Goal: Find contact information: Find contact information

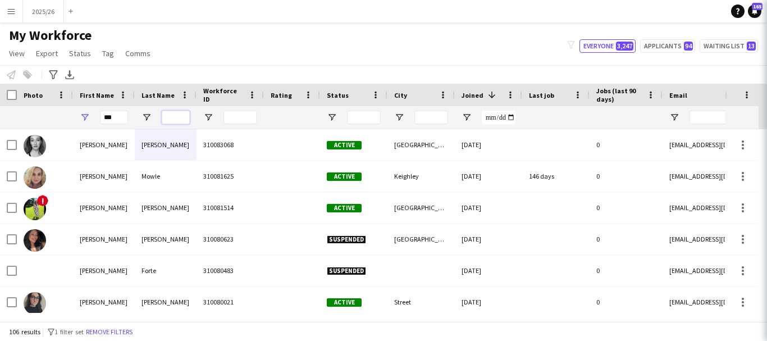
click at [185, 119] on input "Last Name Filter Input" at bounding box center [176, 117] width 28 height 13
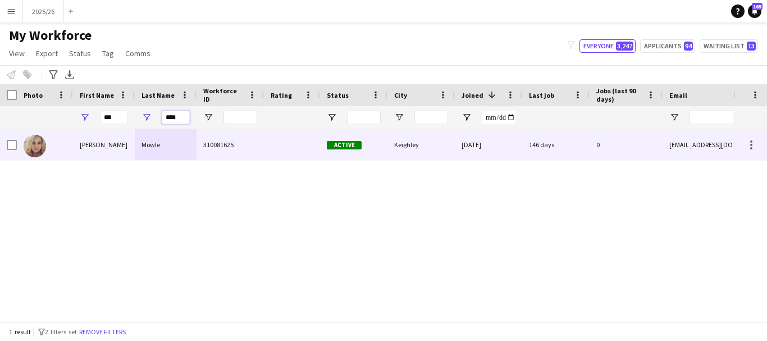
type input "****"
click at [172, 157] on div "Mowle" at bounding box center [166, 144] width 62 height 31
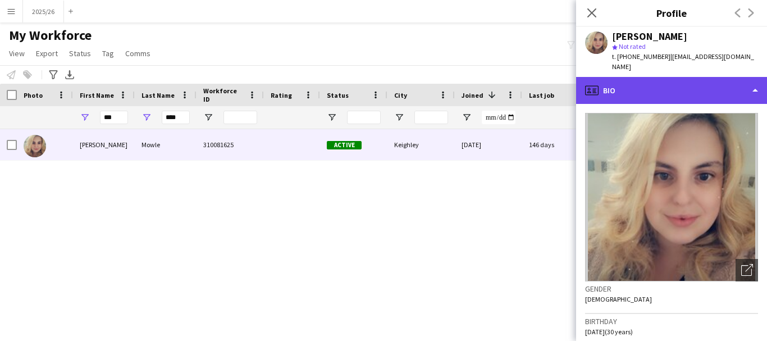
click at [688, 93] on div "profile Bio" at bounding box center [671, 90] width 191 height 27
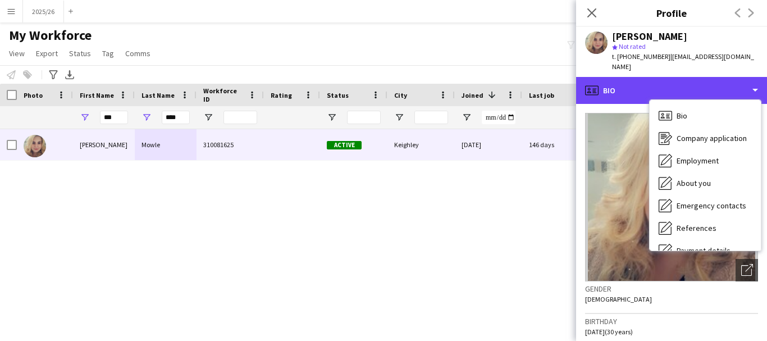
scroll to position [128, 0]
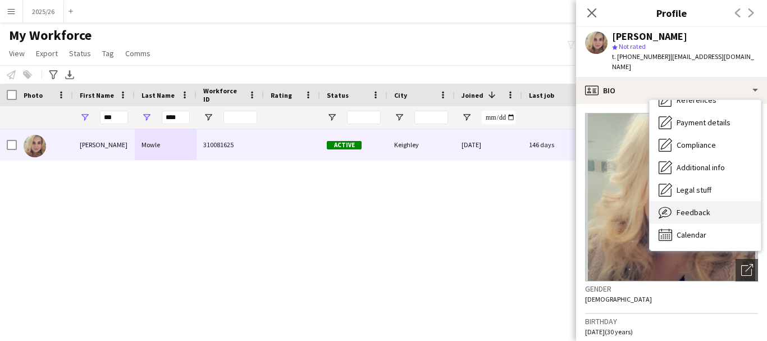
click at [719, 212] on div "Feedback Feedback" at bounding box center [705, 212] width 111 height 22
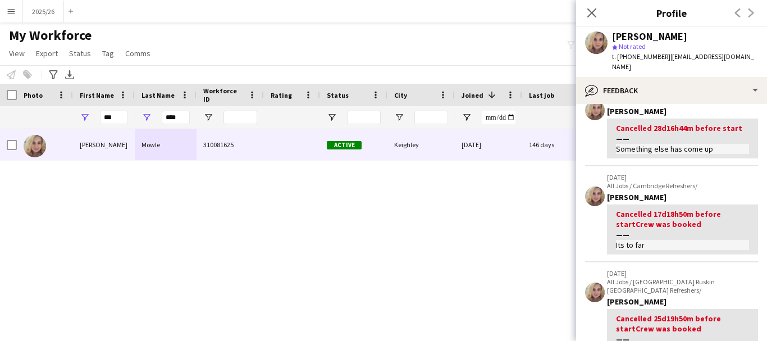
scroll to position [231, 0]
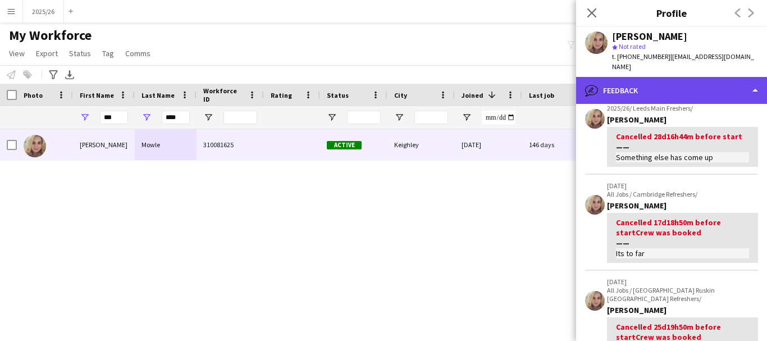
click at [681, 90] on div "bubble-pencil Feedback" at bounding box center [671, 90] width 191 height 27
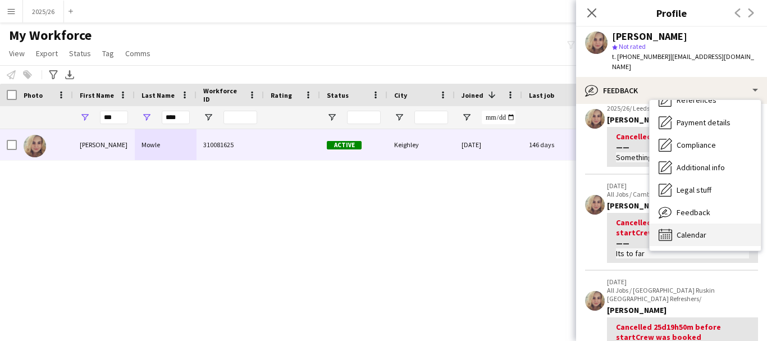
click at [730, 226] on div "Calendar Calendar" at bounding box center [705, 235] width 111 height 22
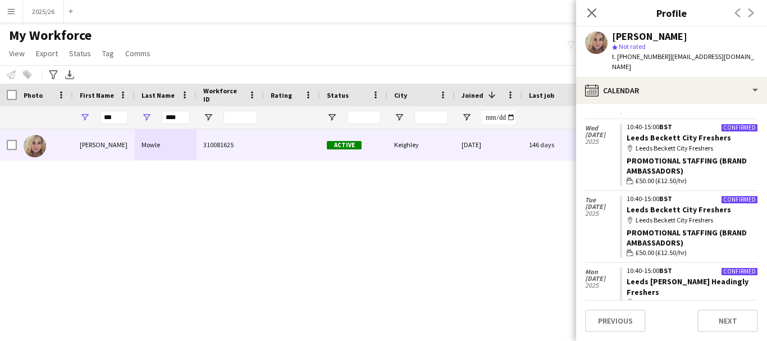
scroll to position [0, 0]
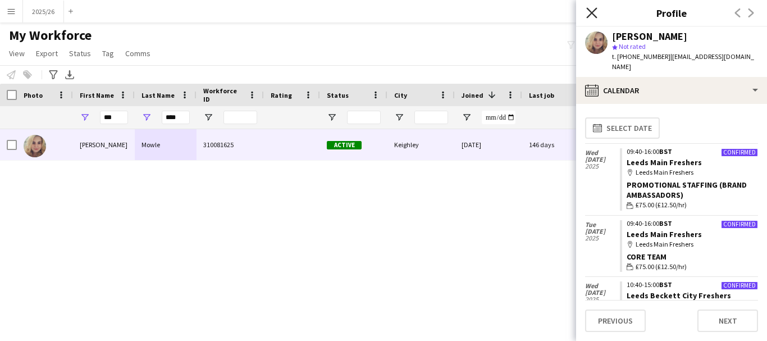
click at [594, 14] on icon at bounding box center [591, 12] width 11 height 11
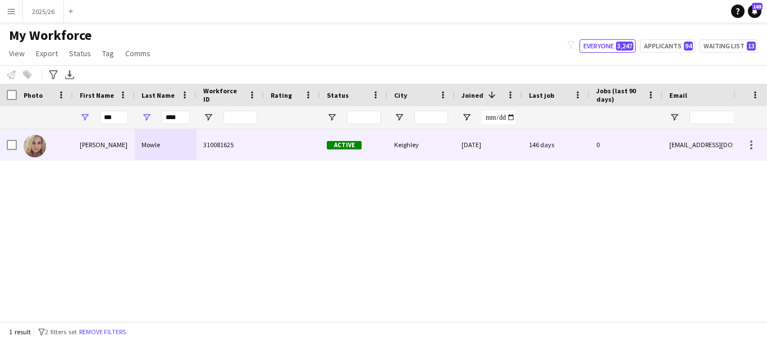
click at [183, 154] on div "Mowle" at bounding box center [166, 144] width 62 height 31
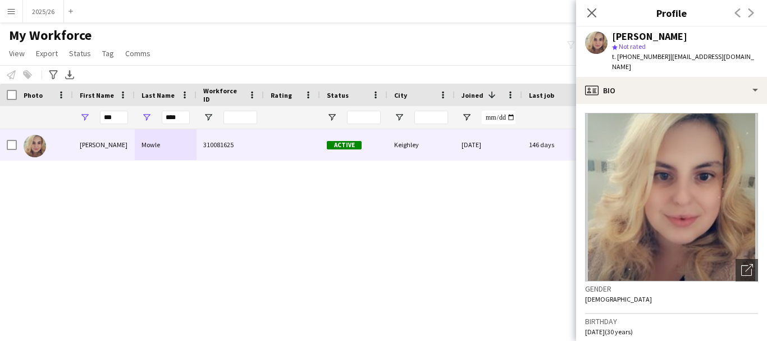
click at [685, 104] on app-crew-profile-bio "Open photos pop-in Gender [DEMOGRAPHIC_DATA] Birthday [DEMOGRAPHIC_DATA] (30 ye…" at bounding box center [671, 222] width 191 height 237
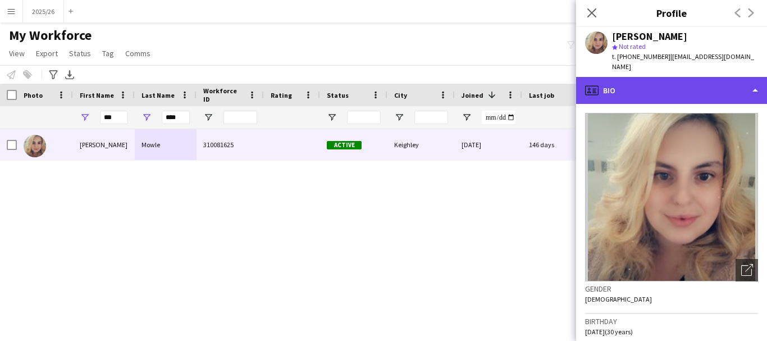
click at [679, 89] on div "profile Bio" at bounding box center [671, 90] width 191 height 27
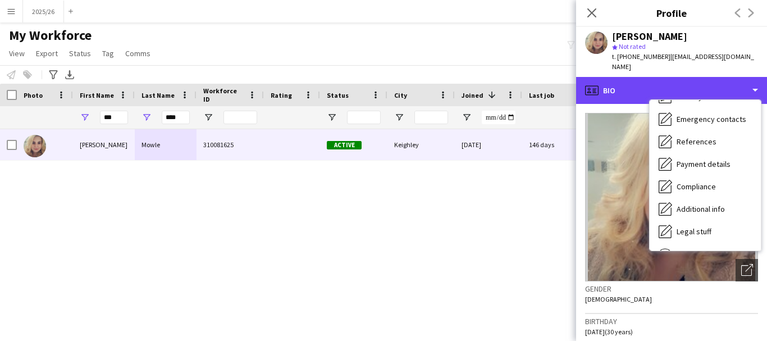
scroll to position [128, 0]
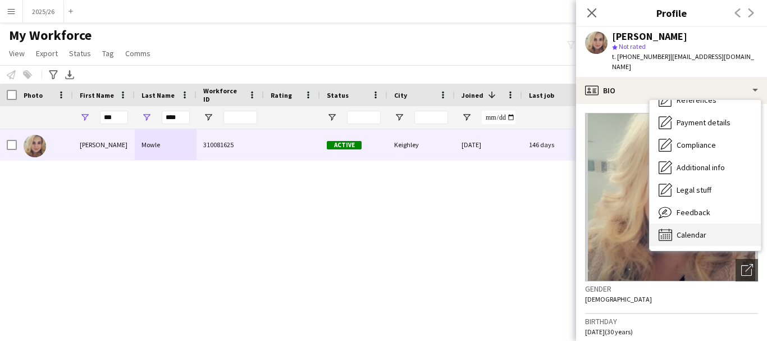
click at [714, 229] on div "Calendar Calendar" at bounding box center [705, 235] width 111 height 22
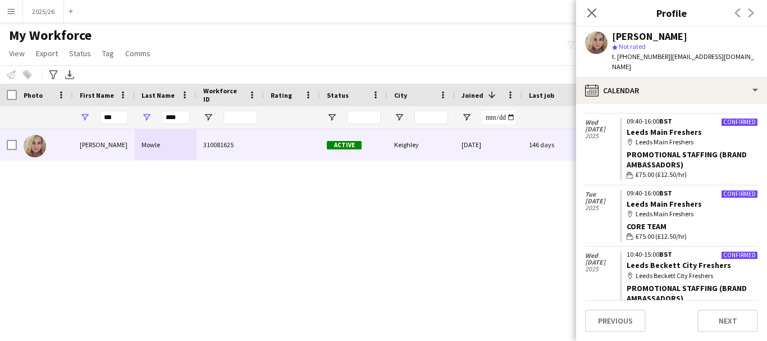
scroll to position [22, 0]
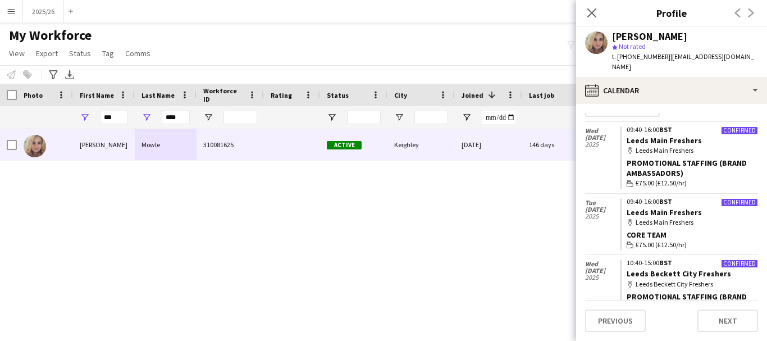
click at [196, 114] on div "****" at bounding box center [166, 117] width 62 height 22
click at [180, 125] on div "****" at bounding box center [176, 117] width 28 height 22
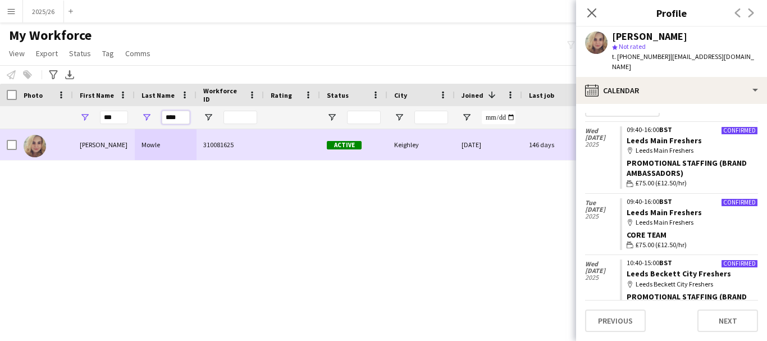
drag, startPoint x: 189, startPoint y: 119, endPoint x: 121, endPoint y: 136, distance: 70.2
click at [121, 139] on div "Workforce Details Workforce ID Rating Status" at bounding box center [383, 203] width 767 height 238
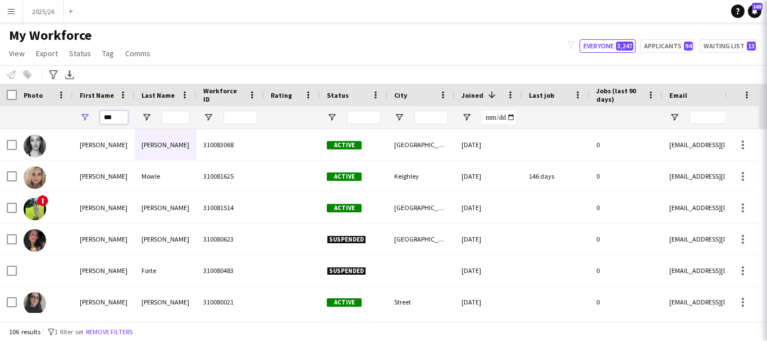
click at [116, 119] on input "***" at bounding box center [114, 117] width 28 height 13
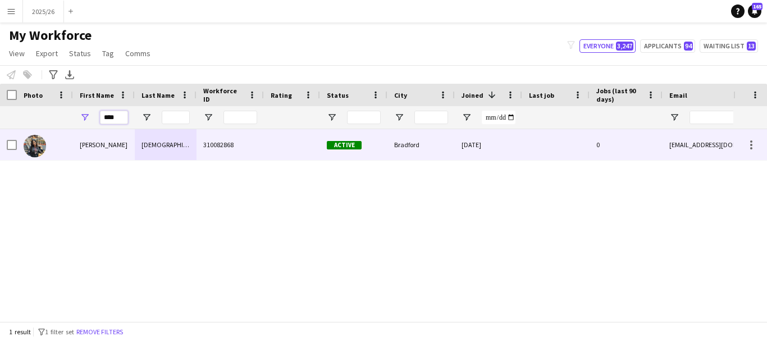
type input "****"
click at [233, 145] on div "310082868" at bounding box center [230, 144] width 67 height 31
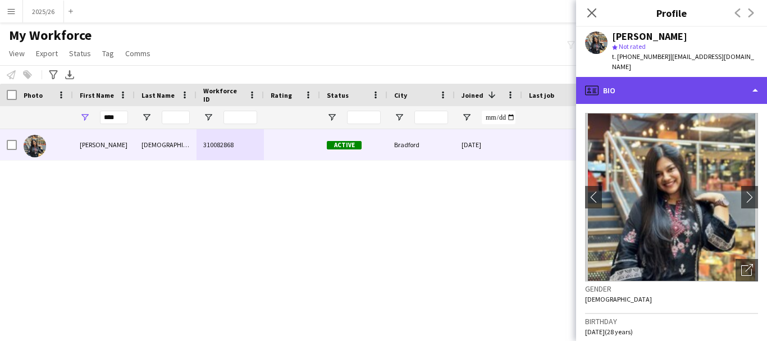
click at [653, 92] on div "profile Bio" at bounding box center [671, 90] width 191 height 27
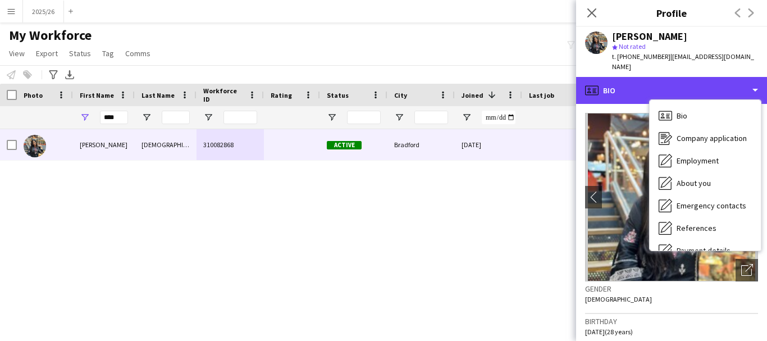
scroll to position [128, 0]
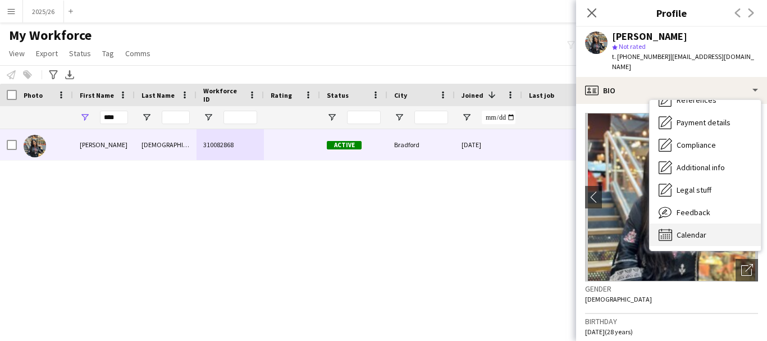
click at [745, 224] on div "Calendar Calendar" at bounding box center [705, 235] width 111 height 22
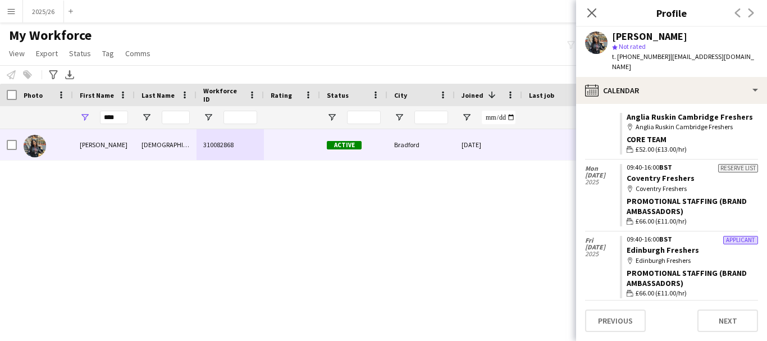
scroll to position [991, 0]
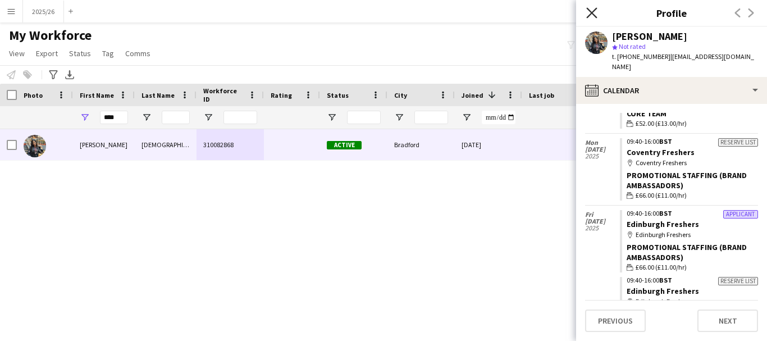
click at [597, 13] on icon "Close pop-in" at bounding box center [591, 12] width 11 height 11
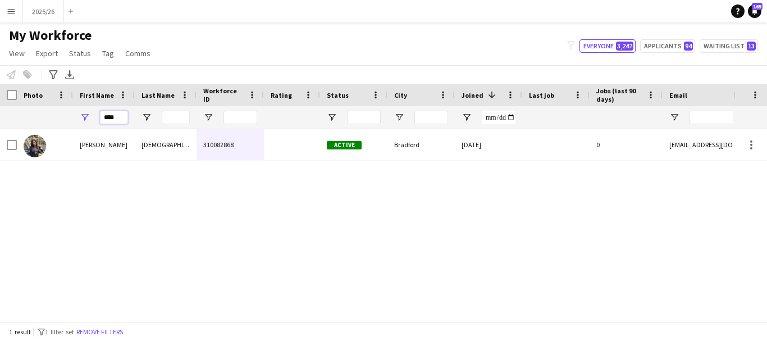
drag, startPoint x: 124, startPoint y: 121, endPoint x: 79, endPoint y: 117, distance: 44.5
click at [80, 118] on div "****" at bounding box center [104, 117] width 62 height 22
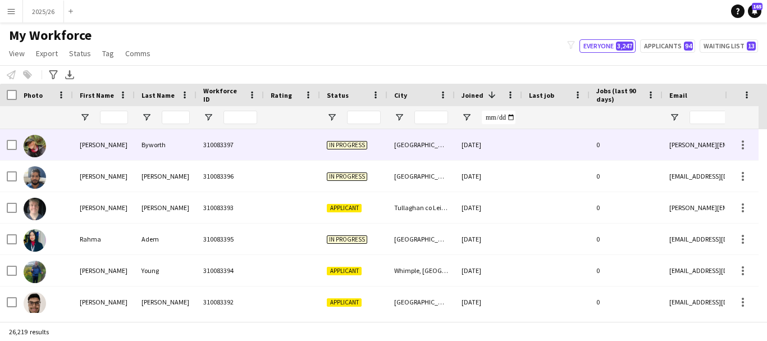
click at [358, 145] on span "In progress" at bounding box center [347, 145] width 40 height 8
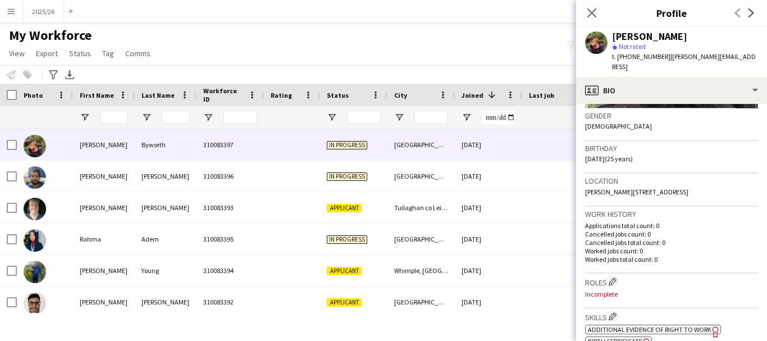
scroll to position [216, 0]
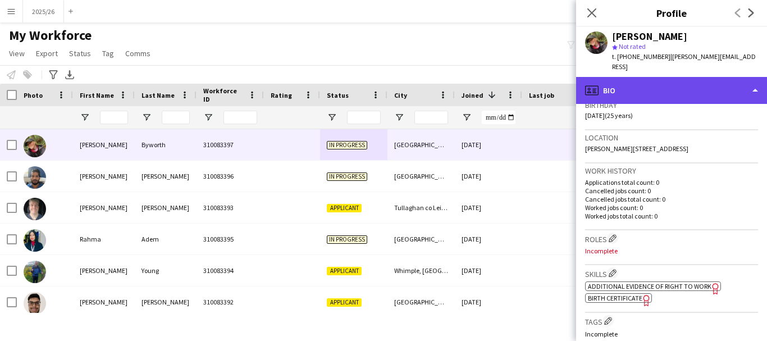
click at [680, 85] on div "profile Bio" at bounding box center [671, 90] width 191 height 27
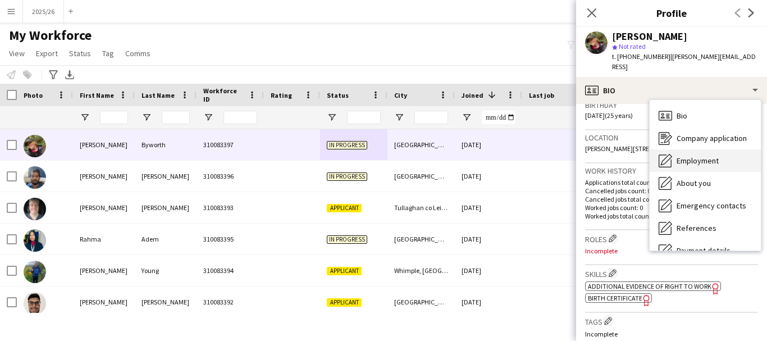
click at [723, 158] on div "Employment Employment" at bounding box center [705, 160] width 111 height 22
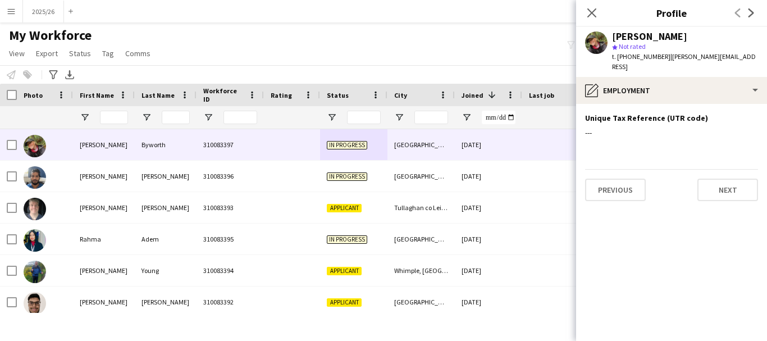
drag, startPoint x: 665, startPoint y: 56, endPoint x: 618, endPoint y: 63, distance: 47.2
click at [618, 63] on div "[PERSON_NAME] star Not rated t. [PHONE_NUMBER] | [PERSON_NAME][EMAIL_ADDRESS]" at bounding box center [671, 52] width 191 height 50
copy span "[PHONE_NUMBER]"
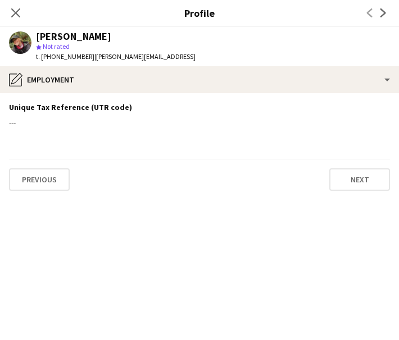
click at [321, 7] on h3 "Profile" at bounding box center [199, 13] width 399 height 15
click at [303, 1] on div "Close pop-in Profile Previous Next" at bounding box center [199, 13] width 399 height 27
click at [303, 2] on div "Close pop-in Profile Previous Next" at bounding box center [199, 13] width 399 height 27
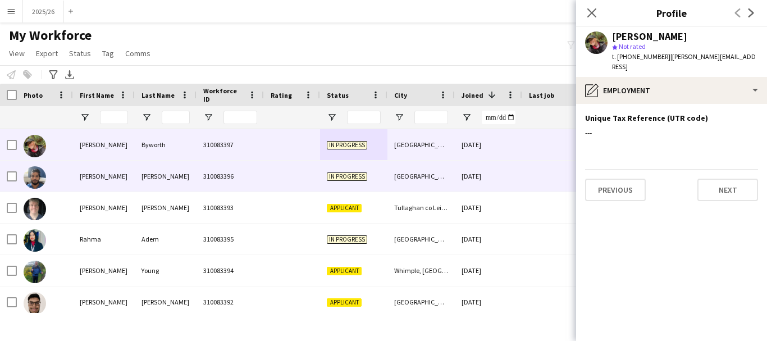
click at [233, 166] on div "310083396" at bounding box center [230, 176] width 67 height 31
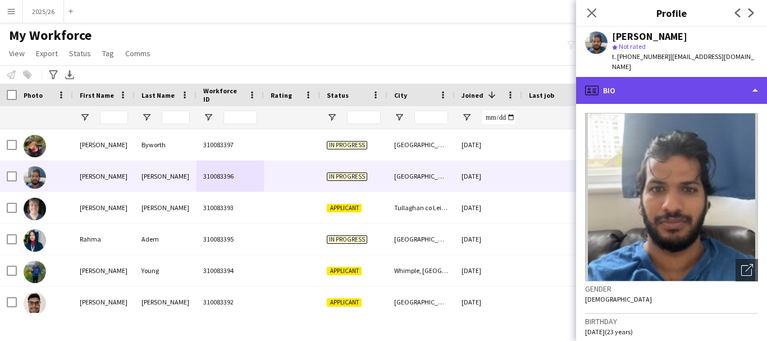
click at [690, 87] on div "profile Bio" at bounding box center [671, 90] width 191 height 27
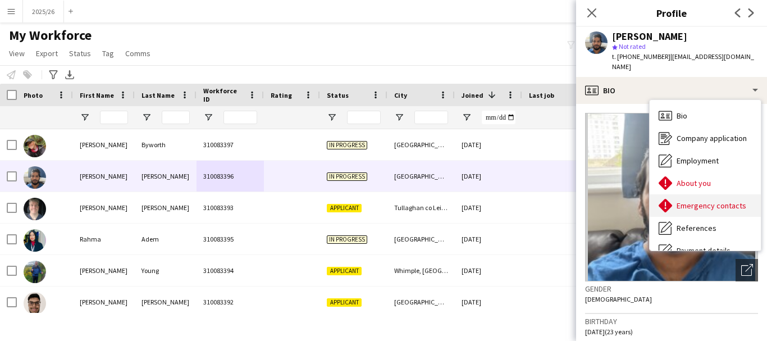
click at [689, 194] on div "Emergency contacts Emergency contacts" at bounding box center [705, 205] width 111 height 22
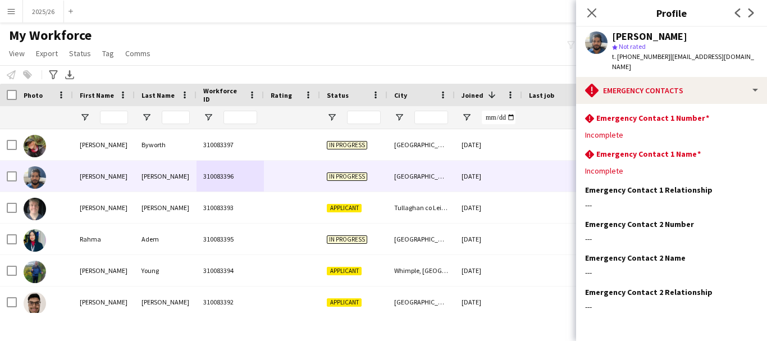
click at [666, 64] on div "[PERSON_NAME] star Not rated t. [PHONE_NUMBER] | [EMAIL_ADDRESS][DOMAIN_NAME]" at bounding box center [671, 52] width 191 height 50
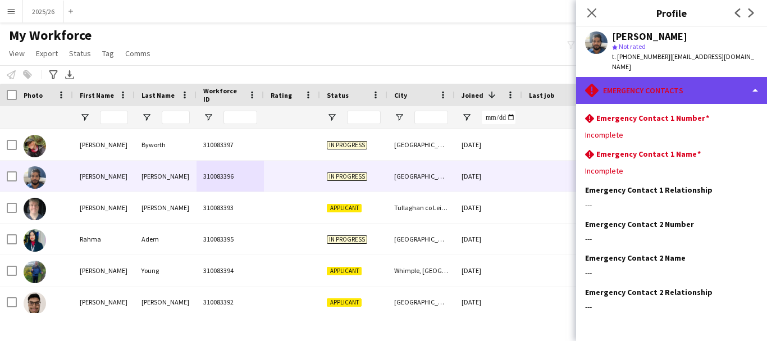
click at [685, 84] on div "rhombus-alert Emergency contacts" at bounding box center [671, 90] width 191 height 27
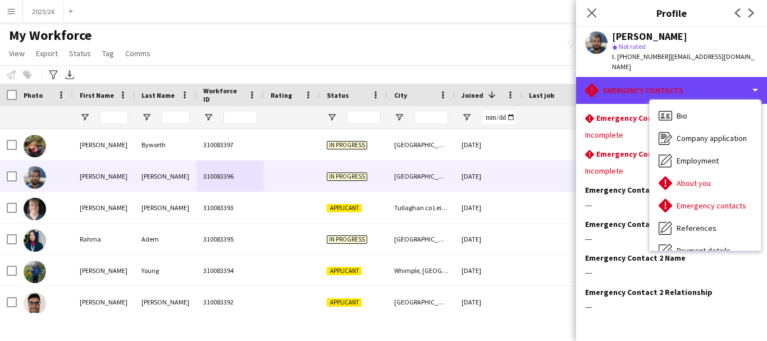
scroll to position [128, 0]
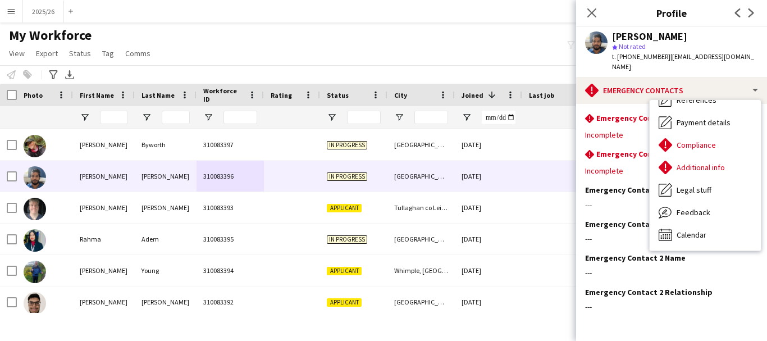
drag, startPoint x: 663, startPoint y: 58, endPoint x: 618, endPoint y: 66, distance: 45.6
click at [618, 66] on div "[PERSON_NAME] star Not rated t. [PHONE_NUMBER] | [EMAIL_ADDRESS][DOMAIN_NAME]" at bounding box center [671, 52] width 191 height 50
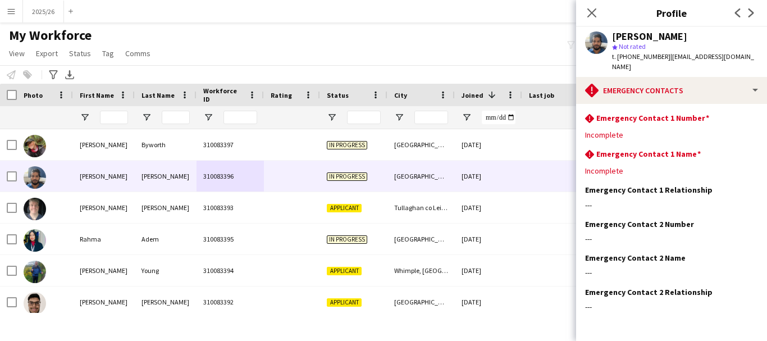
copy span "[PHONE_NUMBER]"
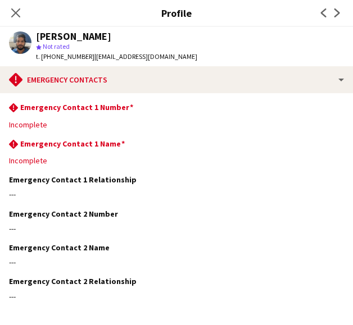
drag, startPoint x: 352, startPoint y: 32, endPoint x: 363, endPoint y: 37, distance: 12.6
click at [353, 37] on html "Menu Boards Boards Boards All jobs Status Workforce Workforce My Workforce Recr…" at bounding box center [176, 162] width 353 height 325
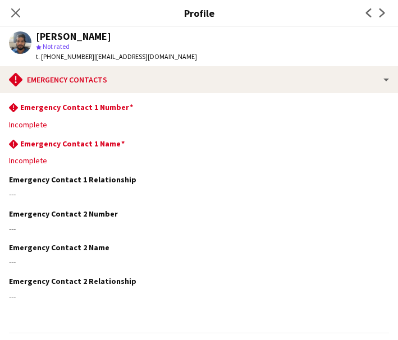
click at [25, 16] on div "Close pop-in" at bounding box center [15, 13] width 31 height 26
click at [19, 12] on icon "Close pop-in" at bounding box center [15, 12] width 11 height 11
click at [17, 17] on button "Menu" at bounding box center [11, 11] width 22 height 22
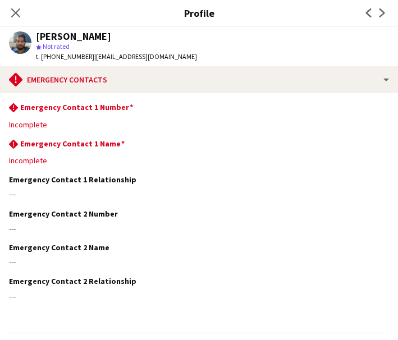
click at [15, 11] on app-icon "Menu" at bounding box center [11, 11] width 9 height 9
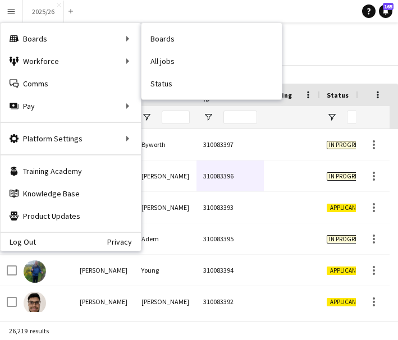
drag, startPoint x: 243, startPoint y: 24, endPoint x: 221, endPoint y: -7, distance: 38.3
click at [221, 0] on html "Menu Boards Boards Boards All jobs Status Workforce Workforce My Workforce Recr…" at bounding box center [199, 170] width 398 height 340
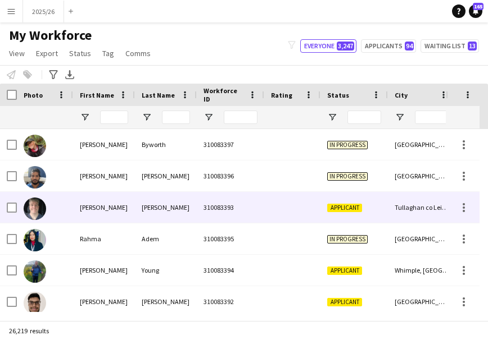
click at [384, 208] on div "Applicant" at bounding box center [353, 207] width 67 height 31
click at [418, 204] on div "Tullaghan co Leitrim" at bounding box center [421, 207] width 67 height 31
click at [381, 199] on div "Applicant" at bounding box center [353, 207] width 67 height 31
click at [162, 275] on div "Young" at bounding box center [166, 270] width 62 height 31
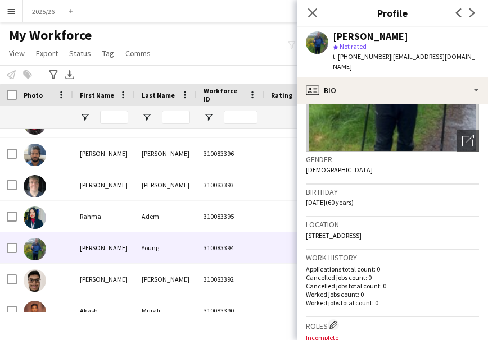
scroll to position [144, 0]
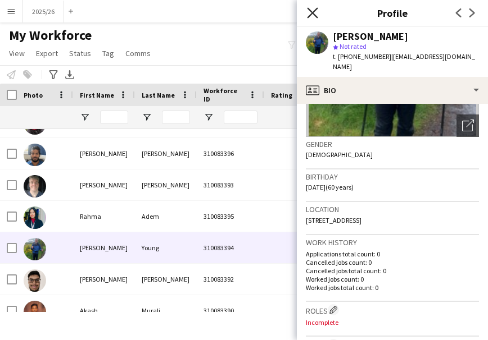
click at [312, 10] on icon "Close pop-in" at bounding box center [312, 12] width 11 height 11
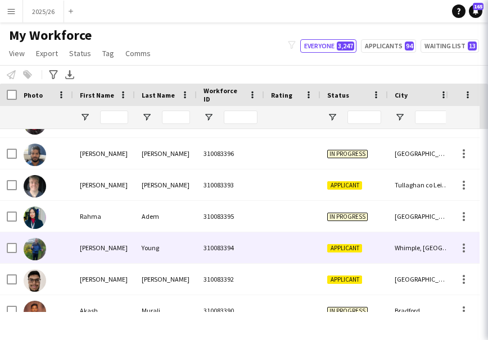
click at [283, 247] on div at bounding box center [292, 248] width 56 height 31
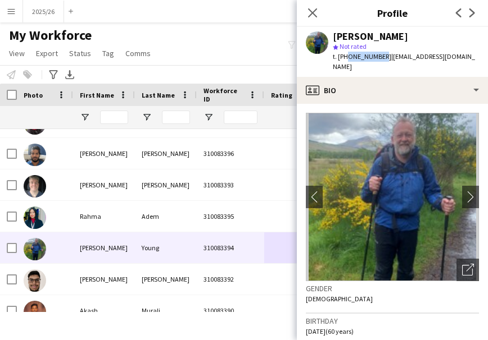
drag, startPoint x: 380, startPoint y: 56, endPoint x: 344, endPoint y: 57, distance: 35.4
click at [344, 57] on span "t. [PHONE_NUMBER]" at bounding box center [362, 56] width 58 height 8
drag, startPoint x: 338, startPoint y: 56, endPoint x: 380, endPoint y: 62, distance: 43.1
click at [380, 62] on div "t. [PHONE_NUMBER] | [EMAIL_ADDRESS][DOMAIN_NAME]" at bounding box center [406, 62] width 146 height 20
copy span "[PHONE_NUMBER]"
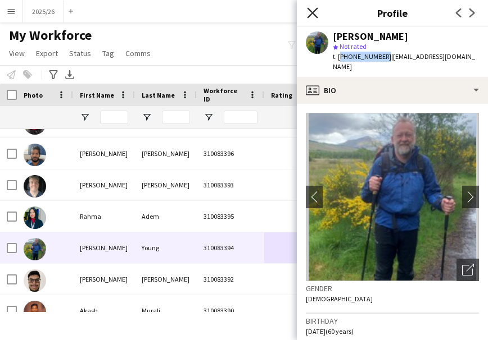
click at [310, 11] on icon at bounding box center [312, 12] width 11 height 11
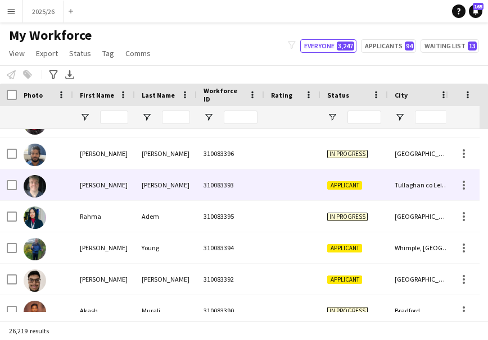
click at [402, 178] on div "Tullaghan co Leitrim" at bounding box center [421, 185] width 67 height 31
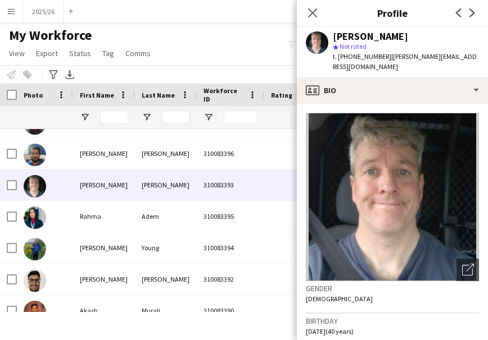
drag, startPoint x: 481, startPoint y: 137, endPoint x: 480, endPoint y: 178, distance: 40.4
click at [480, 178] on app-crew-profile-bio "Open photos pop-in Gender [DEMOGRAPHIC_DATA] Birthday [DEMOGRAPHIC_DATA] (40 ye…" at bounding box center [392, 222] width 191 height 236
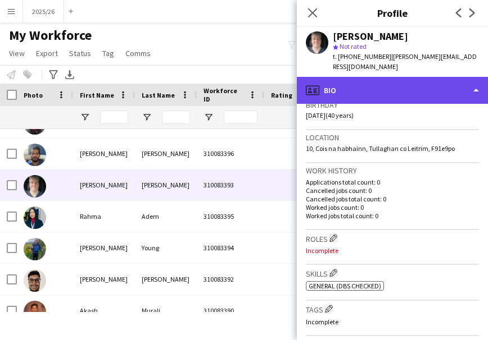
click at [437, 90] on div "profile Bio" at bounding box center [392, 90] width 191 height 27
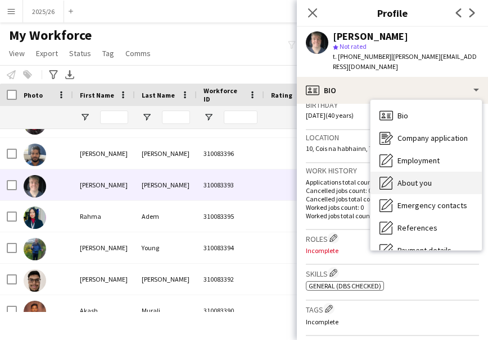
click at [447, 172] on div "About you About you" at bounding box center [425, 183] width 111 height 22
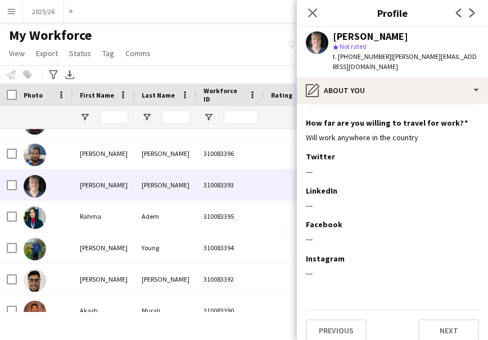
scroll to position [0, 0]
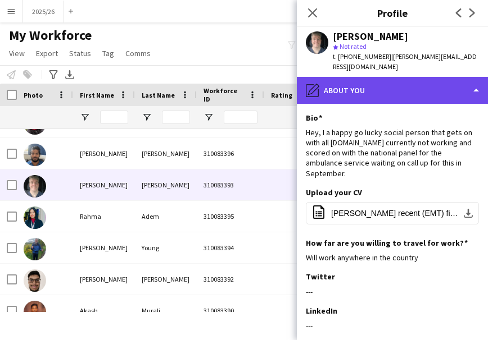
click at [360, 84] on div "pencil4 About you" at bounding box center [392, 90] width 191 height 27
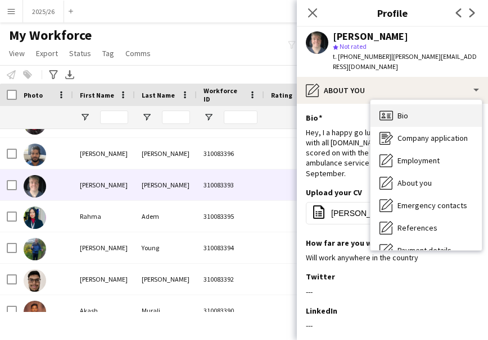
click at [424, 104] on div "Bio Bio" at bounding box center [425, 115] width 111 height 22
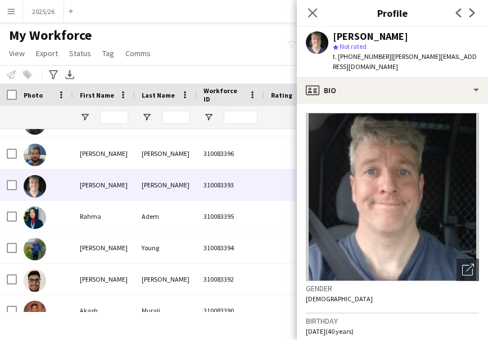
drag, startPoint x: 485, startPoint y: 148, endPoint x: 474, endPoint y: 146, distance: 11.4
click at [474, 146] on app-crew-profile-bio "Open photos pop-in Gender [DEMOGRAPHIC_DATA] Birthday [DEMOGRAPHIC_DATA] (40 ye…" at bounding box center [392, 222] width 191 height 236
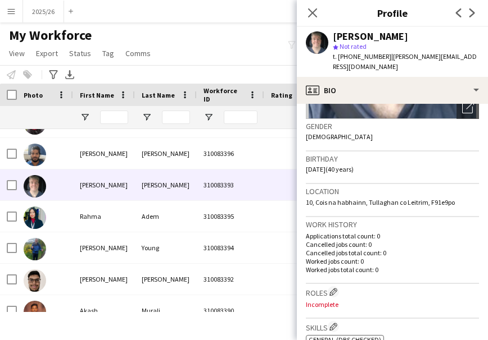
scroll to position [175, 0]
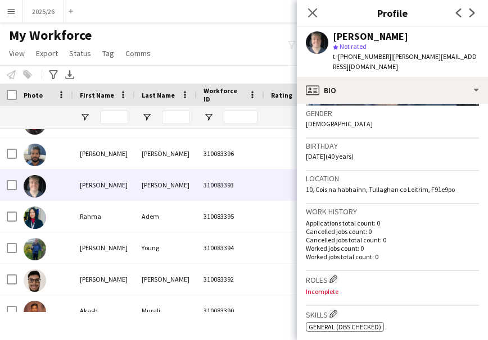
drag, startPoint x: 459, startPoint y: 183, endPoint x: 303, endPoint y: 181, distance: 156.7
click at [303, 181] on app-crew-profile-bio "Open photos pop-in Gender [DEMOGRAPHIC_DATA] Birthday [DEMOGRAPHIC_DATA] (40 ye…" at bounding box center [392, 222] width 191 height 236
copy span "10, Cois na habhainn, Tullaghan co Leitrim, F91e9po"
click at [312, 8] on icon "Close pop-in" at bounding box center [312, 12] width 11 height 11
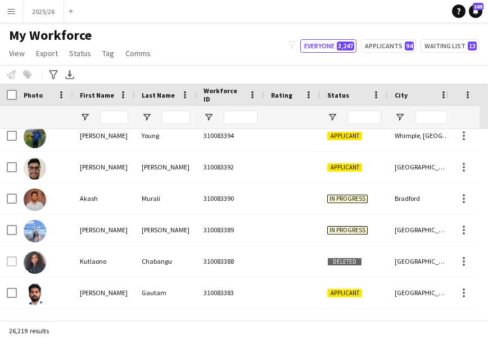
scroll to position [157, 0]
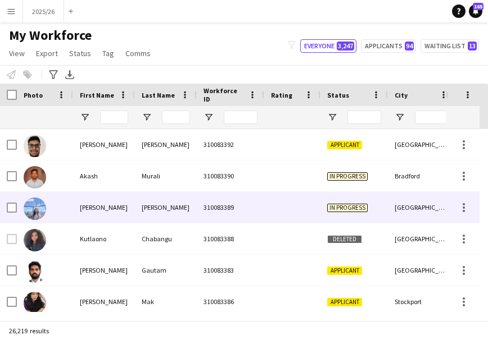
click at [403, 213] on div "[GEOGRAPHIC_DATA]" at bounding box center [421, 207] width 67 height 31
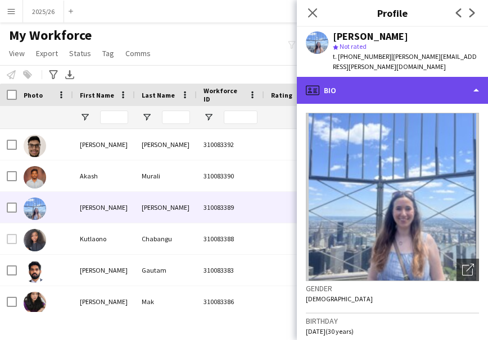
click at [436, 84] on div "profile Bio" at bounding box center [392, 90] width 191 height 27
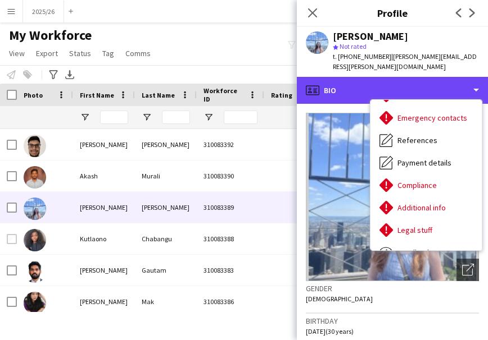
scroll to position [128, 0]
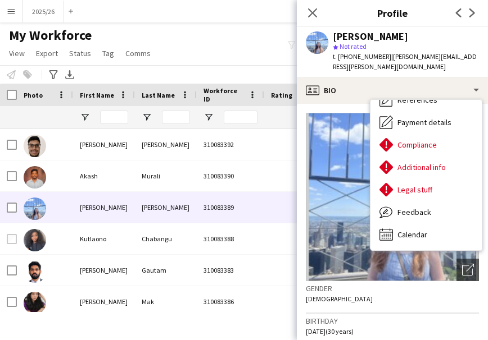
click at [384, 289] on div "Gender [DEMOGRAPHIC_DATA]" at bounding box center [392, 297] width 173 height 33
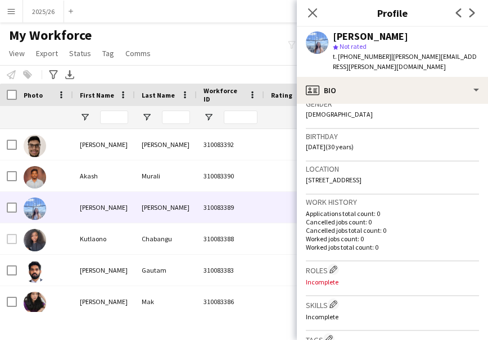
scroll to position [0, 0]
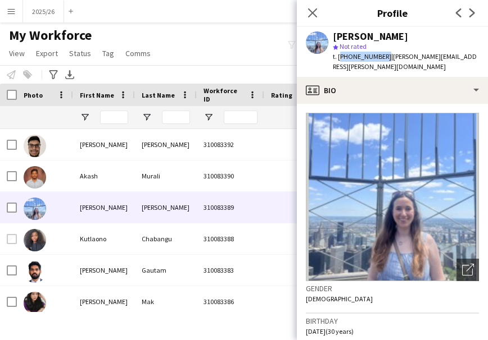
drag, startPoint x: 381, startPoint y: 54, endPoint x: 339, endPoint y: 60, distance: 41.9
click at [339, 60] on span "t. [PHONE_NUMBER]" at bounding box center [362, 56] width 58 height 8
copy span "[PHONE_NUMBER]"
click at [314, 7] on app-icon "Close pop-in" at bounding box center [312, 13] width 16 height 16
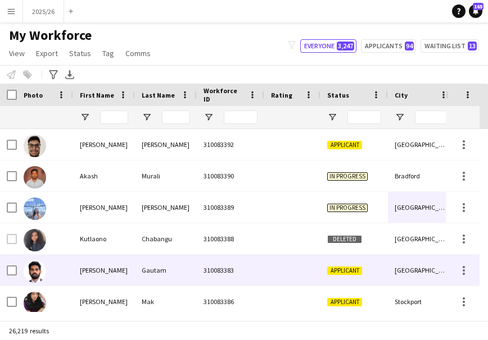
click at [310, 265] on div at bounding box center [292, 270] width 56 height 31
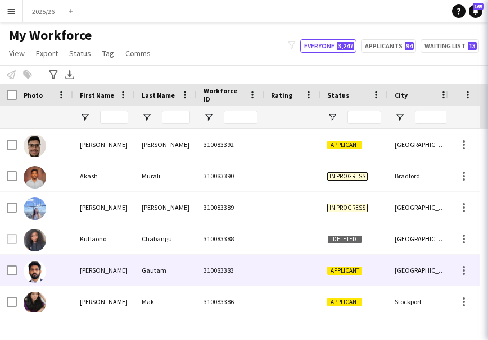
scroll to position [202, 0]
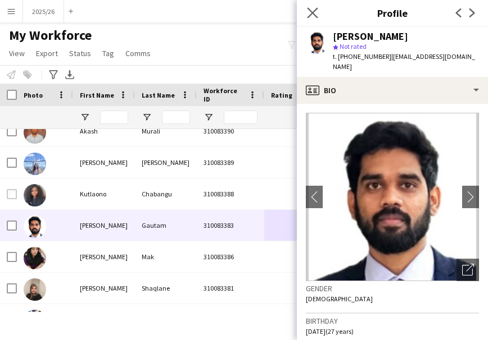
click at [307, 17] on icon "Close pop-in" at bounding box center [312, 12] width 11 height 11
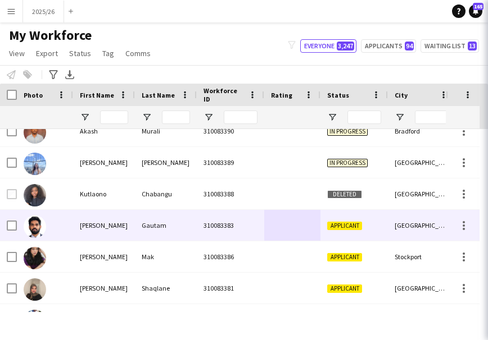
drag, startPoint x: 307, startPoint y: 17, endPoint x: 316, endPoint y: 14, distance: 9.4
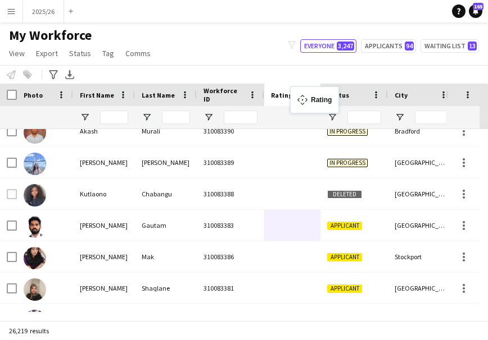
drag, startPoint x: 287, startPoint y: 99, endPoint x: 295, endPoint y: 95, distance: 9.1
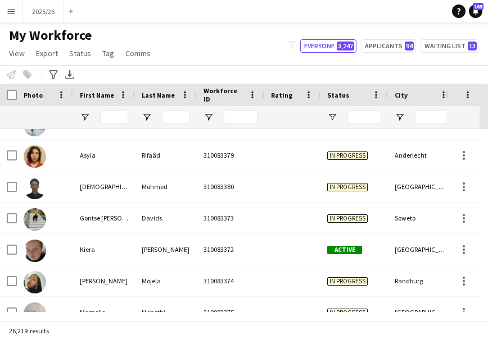
scroll to position [0, 0]
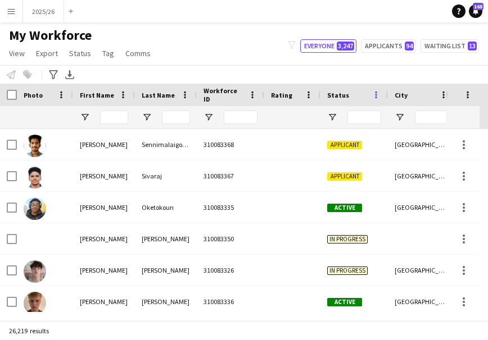
click at [377, 94] on span at bounding box center [376, 95] width 10 height 10
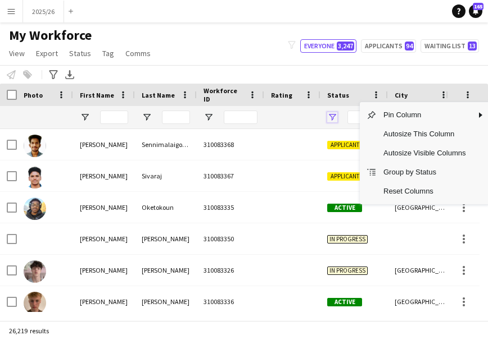
click at [331, 117] on span "Open Filter Menu" at bounding box center [332, 117] width 10 height 10
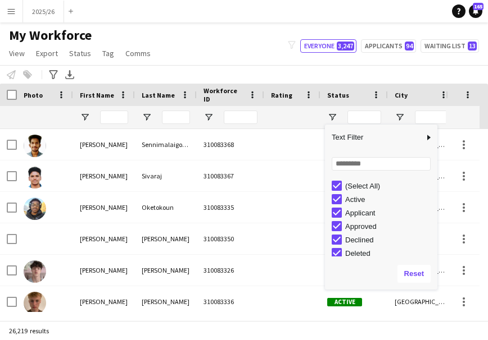
click at [343, 183] on div "(Select All)" at bounding box center [384, 185] width 106 height 13
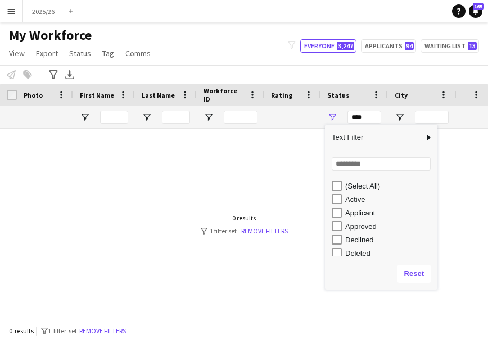
click at [435, 252] on div "Column Filter" at bounding box center [435, 208] width 3 height 160
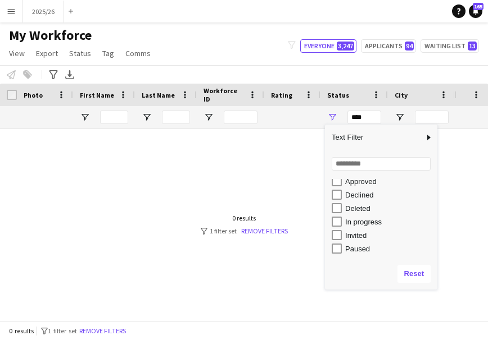
click at [334, 216] on div "In progress" at bounding box center [384, 221] width 106 height 13
type input "**********"
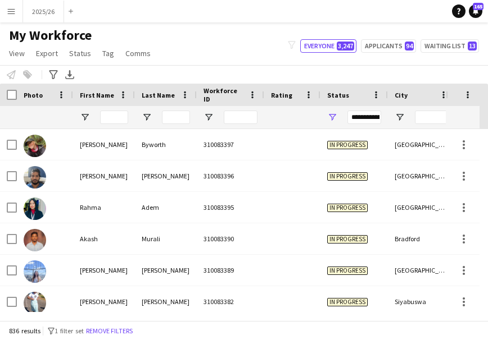
click at [347, 72] on div "Notify workforce Add to tag Select at least one crew to tag him or her. Advance…" at bounding box center [244, 74] width 488 height 19
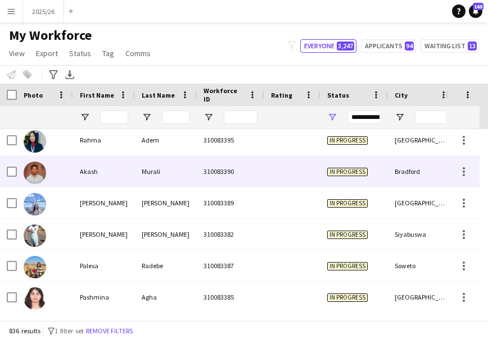
click at [344, 181] on div "In progress" at bounding box center [353, 171] width 67 height 31
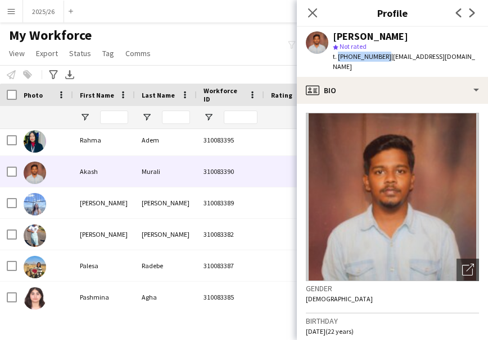
drag, startPoint x: 381, startPoint y: 57, endPoint x: 338, endPoint y: 64, distance: 43.8
click at [338, 64] on div "[PERSON_NAME] star Not rated t. [PHONE_NUMBER] | [EMAIL_ADDRESS][DOMAIN_NAME]" at bounding box center [392, 52] width 191 height 50
click at [338, 51] on app-icon "star" at bounding box center [336, 47] width 6 height 8
drag, startPoint x: 338, startPoint y: 57, endPoint x: 381, endPoint y: 60, distance: 43.9
click at [381, 60] on span "t. [PHONE_NUMBER]" at bounding box center [362, 56] width 58 height 8
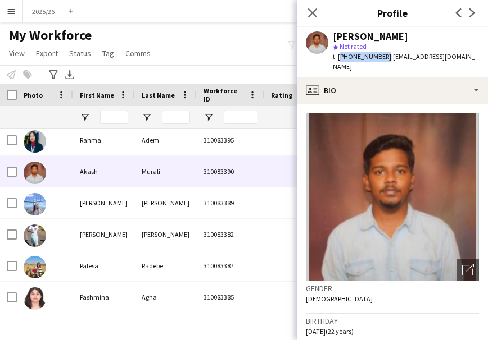
copy span "[PHONE_NUMBER]"
click at [312, 17] on icon "Close pop-in" at bounding box center [312, 12] width 11 height 11
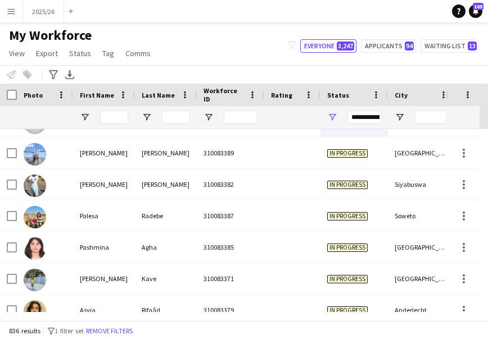
scroll to position [157, 0]
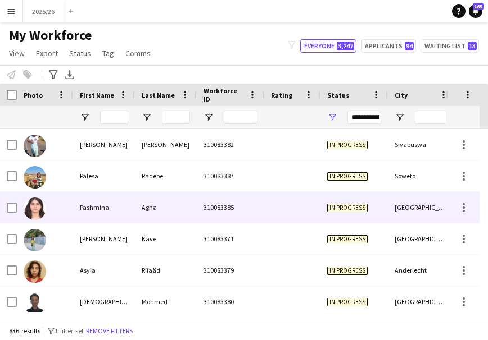
click at [406, 214] on div "[GEOGRAPHIC_DATA]" at bounding box center [421, 207] width 67 height 31
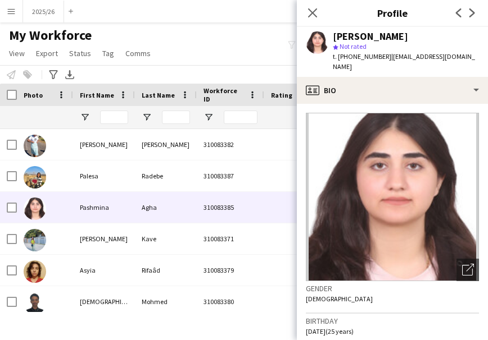
click at [379, 53] on span "t. [PHONE_NUMBER]" at bounding box center [362, 56] width 58 height 8
drag, startPoint x: 383, startPoint y: 56, endPoint x: 339, endPoint y: 61, distance: 43.5
click at [339, 61] on div "t. [PHONE_NUMBER] | [EMAIL_ADDRESS][DOMAIN_NAME]" at bounding box center [406, 62] width 146 height 20
copy span "[PHONE_NUMBER]"
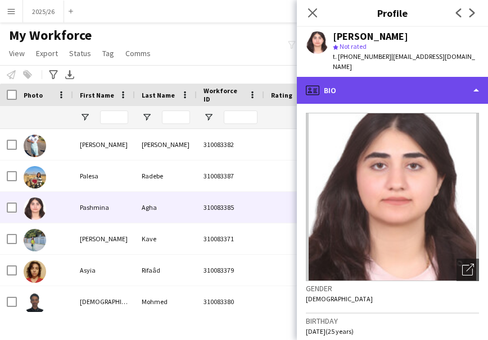
click at [393, 79] on div "profile Bio" at bounding box center [392, 90] width 191 height 27
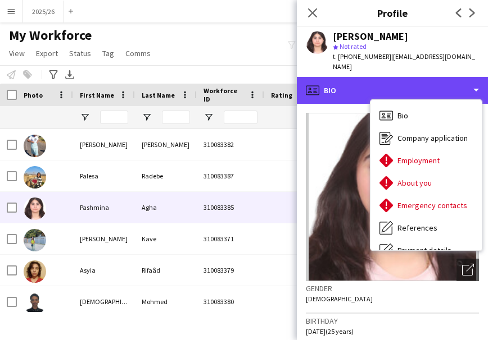
scroll to position [128, 0]
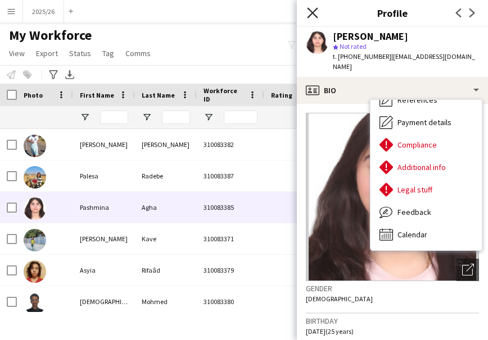
click at [309, 13] on icon "Close pop-in" at bounding box center [312, 12] width 11 height 11
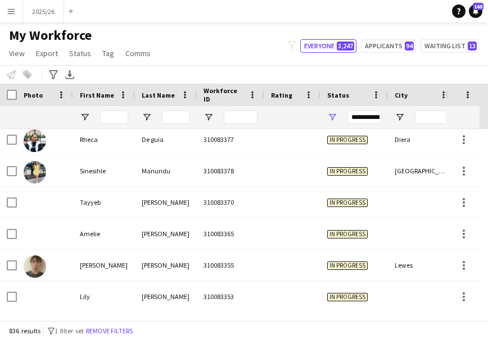
scroll to position [449, 0]
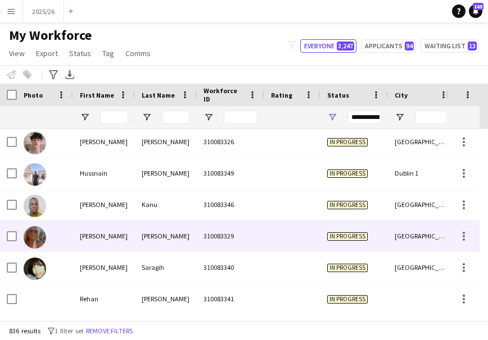
click at [330, 242] on div "In progress" at bounding box center [353, 236] width 67 height 31
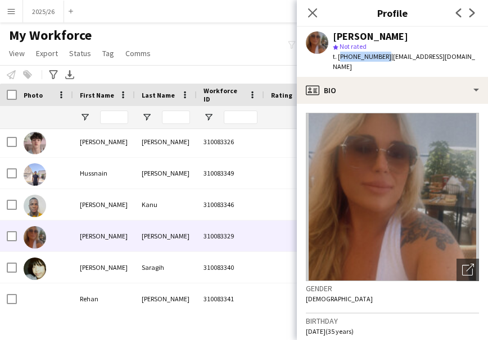
drag, startPoint x: 381, startPoint y: 61, endPoint x: 338, endPoint y: 61, distance: 43.3
click at [338, 61] on div "t. [PHONE_NUMBER] | [EMAIL_ADDRESS][DOMAIN_NAME]" at bounding box center [406, 62] width 146 height 20
copy span "[PHONE_NUMBER]"
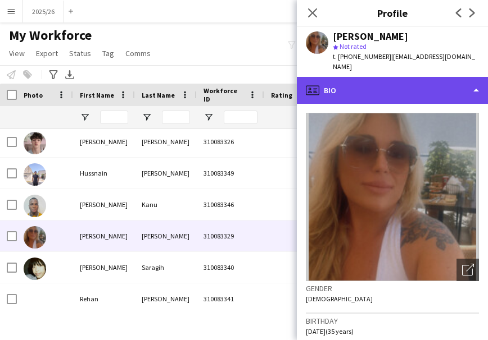
click at [418, 83] on div "profile Bio" at bounding box center [392, 90] width 191 height 27
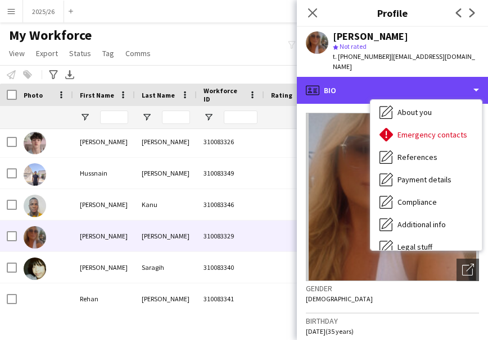
scroll to position [61, 0]
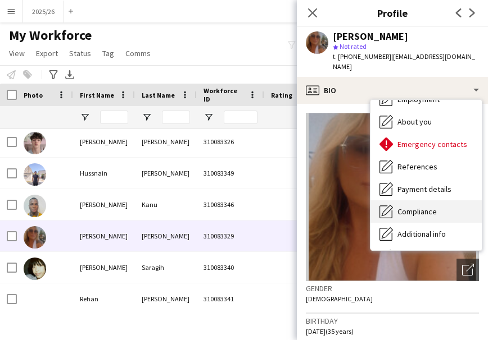
click at [452, 204] on div "Compliance Compliance" at bounding box center [425, 212] width 111 height 22
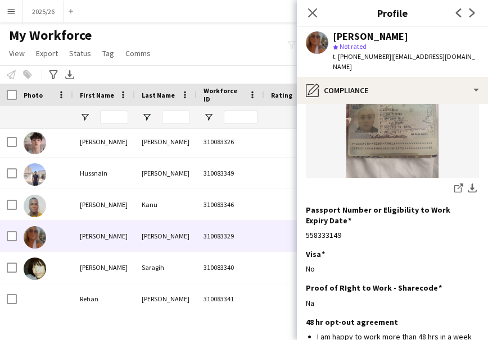
scroll to position [148, 0]
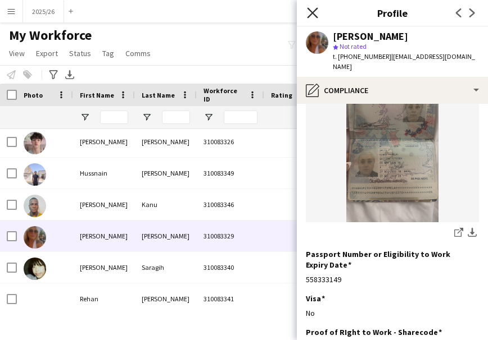
click at [313, 11] on icon "Close pop-in" at bounding box center [312, 12] width 11 height 11
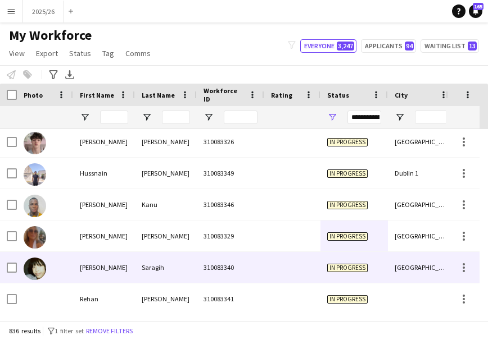
click at [347, 263] on div "In progress" at bounding box center [353, 267] width 67 height 31
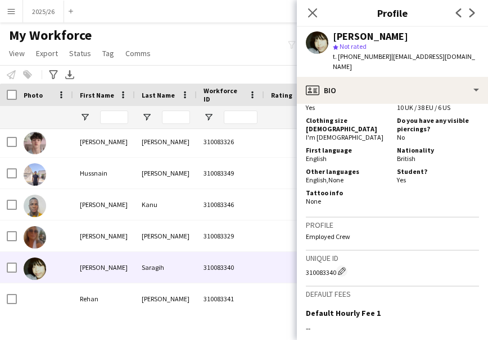
scroll to position [0, 0]
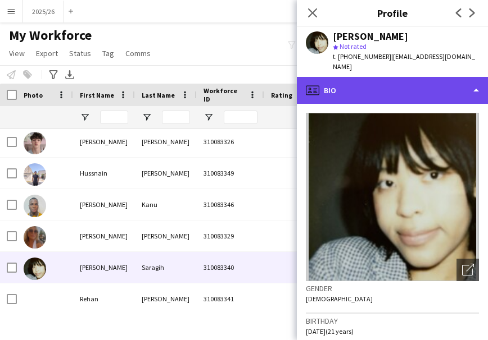
click at [423, 87] on div "profile Bio" at bounding box center [392, 90] width 191 height 27
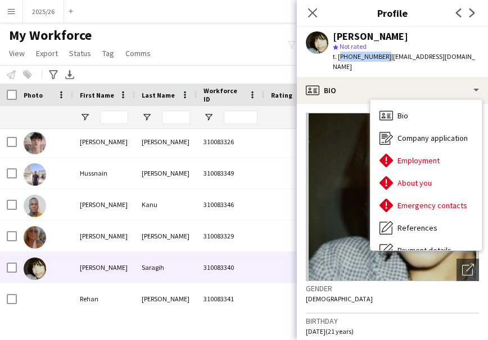
drag, startPoint x: 381, startPoint y: 56, endPoint x: 339, endPoint y: 62, distance: 43.2
click at [339, 62] on div "[PERSON_NAME] star Not rated t. [PHONE_NUMBER] | [EMAIL_ADDRESS][DOMAIN_NAME]" at bounding box center [392, 52] width 191 height 50
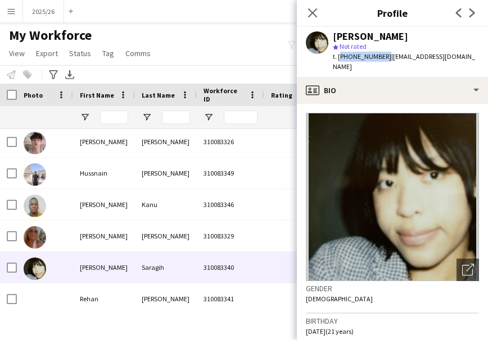
copy span "[PHONE_NUMBER]"
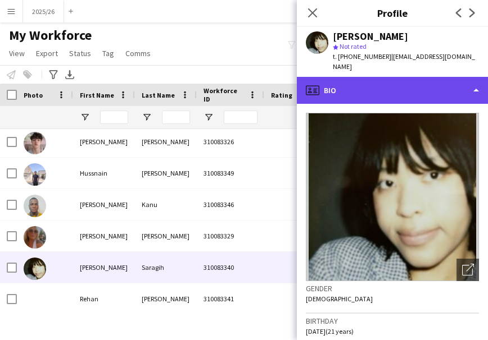
click at [408, 79] on div "profile Bio" at bounding box center [392, 90] width 191 height 27
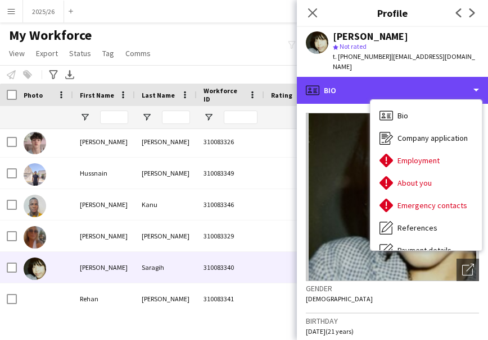
scroll to position [128, 0]
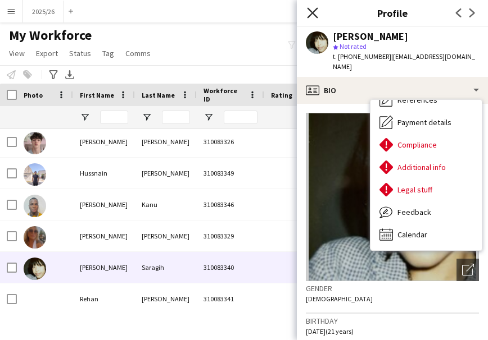
click at [312, 18] on icon "Close pop-in" at bounding box center [312, 12] width 11 height 11
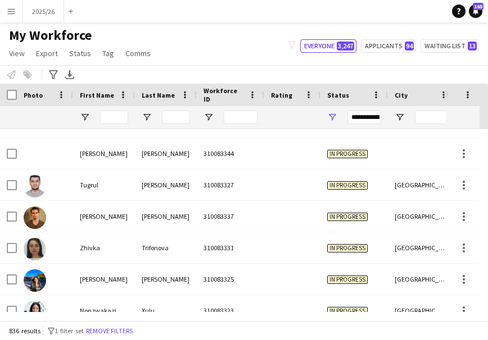
scroll to position [936, 0]
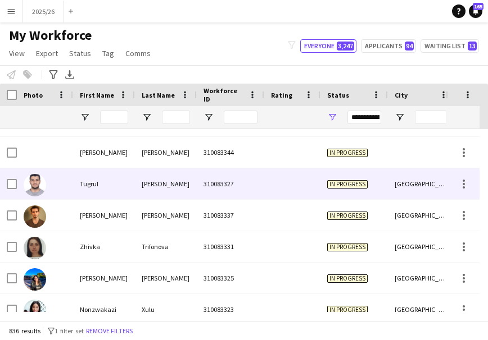
click at [404, 189] on div "[GEOGRAPHIC_DATA]" at bounding box center [421, 184] width 67 height 31
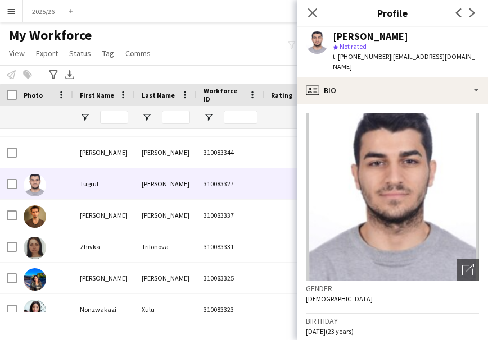
drag, startPoint x: 384, startPoint y: 60, endPoint x: 338, endPoint y: 60, distance: 46.1
click at [338, 60] on span "t. [PHONE_NUMBER]" at bounding box center [362, 56] width 58 height 8
copy span "[PHONE_NUMBER]"
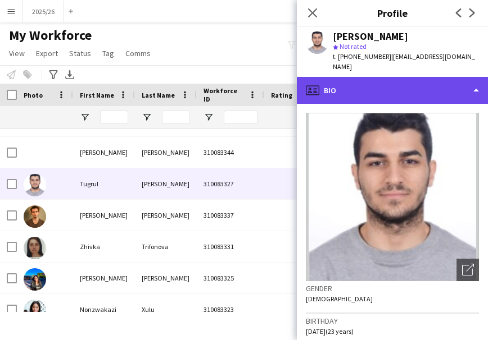
click at [450, 77] on div "profile Bio" at bounding box center [392, 90] width 191 height 27
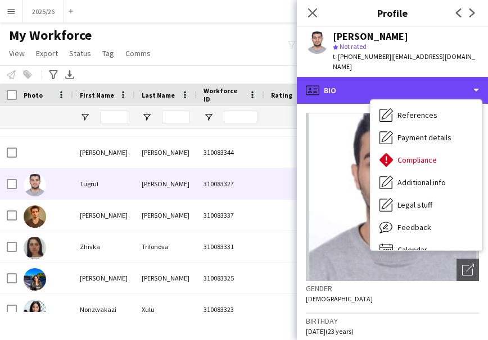
scroll to position [128, 0]
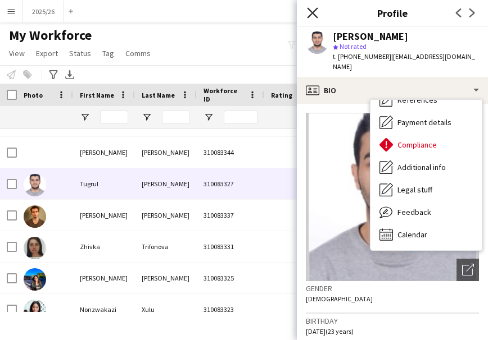
click at [315, 14] on icon "Close pop-in" at bounding box center [312, 12] width 11 height 11
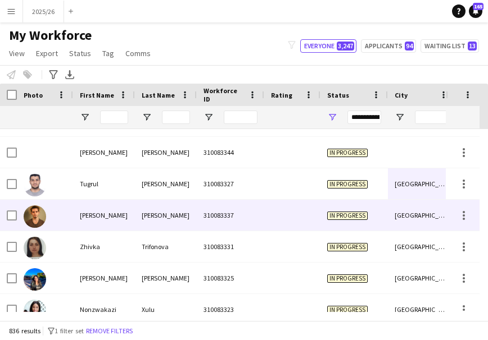
click at [326, 215] on div "In progress" at bounding box center [353, 215] width 67 height 31
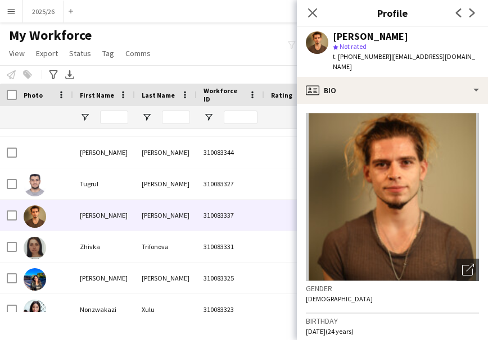
click at [381, 59] on span "t. [PHONE_NUMBER]" at bounding box center [362, 56] width 58 height 8
drag, startPoint x: 384, startPoint y: 80, endPoint x: 381, endPoint y: 59, distance: 21.5
click at [381, 59] on span "t. [PHONE_NUMBER]" at bounding box center [362, 56] width 58 height 8
click at [401, 104] on app-crew-profile-bio "Open photos pop-in Gender [DEMOGRAPHIC_DATA] Birthday [DEMOGRAPHIC_DATA] (24 ye…" at bounding box center [392, 222] width 191 height 236
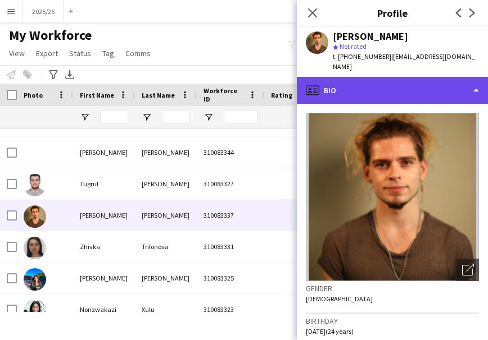
click at [367, 82] on div "profile Bio" at bounding box center [392, 90] width 191 height 27
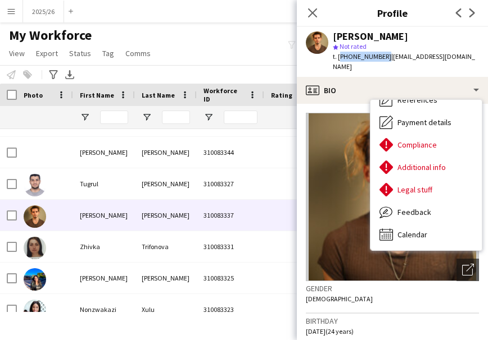
drag, startPoint x: 380, startPoint y: 57, endPoint x: 338, endPoint y: 61, distance: 42.4
click at [338, 61] on div "t. [PHONE_NUMBER] | [EMAIL_ADDRESS][DOMAIN_NAME]" at bounding box center [406, 62] width 146 height 20
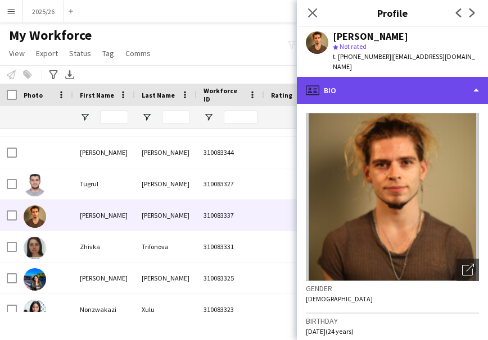
click at [432, 77] on div "profile Bio" at bounding box center [392, 90] width 191 height 27
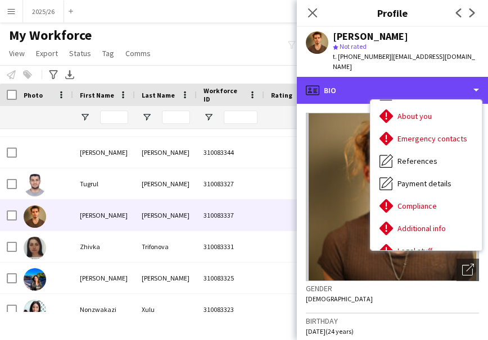
scroll to position [68, 0]
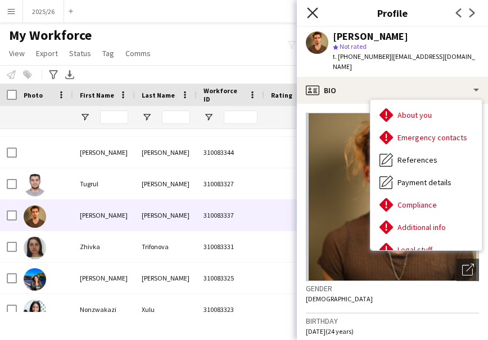
click at [313, 11] on icon "Close pop-in" at bounding box center [312, 12] width 11 height 11
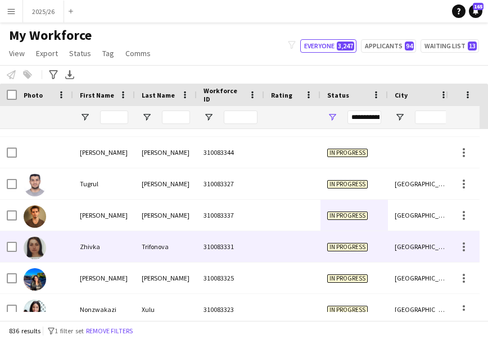
click at [260, 245] on div "310083331" at bounding box center [230, 246] width 67 height 31
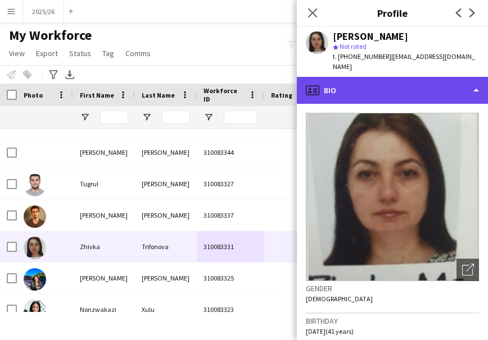
click at [411, 84] on div "profile Bio" at bounding box center [392, 90] width 191 height 27
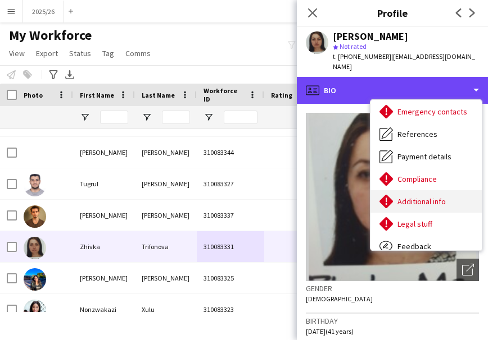
scroll to position [128, 0]
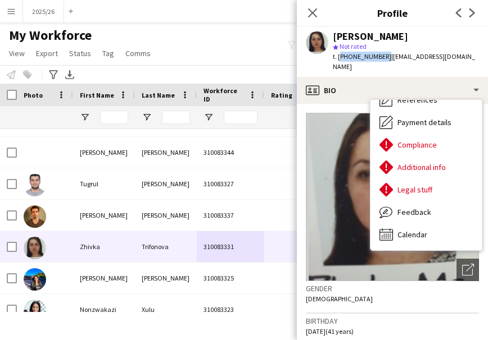
drag, startPoint x: 381, startPoint y: 58, endPoint x: 338, endPoint y: 61, distance: 42.8
click at [338, 61] on div "t. [PHONE_NUMBER] | [EMAIL_ADDRESS][DOMAIN_NAME]" at bounding box center [406, 62] width 146 height 20
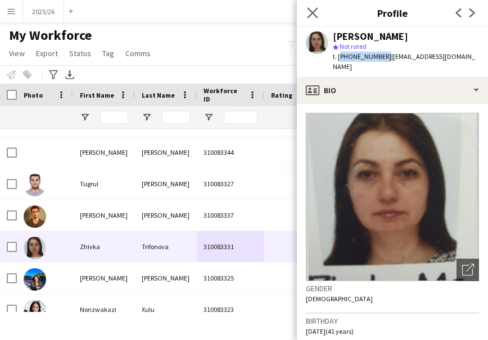
click at [310, 19] on app-icon "Close pop-in" at bounding box center [312, 13] width 16 height 16
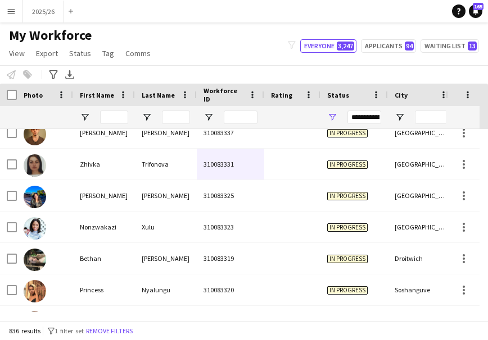
scroll to position [1071, 0]
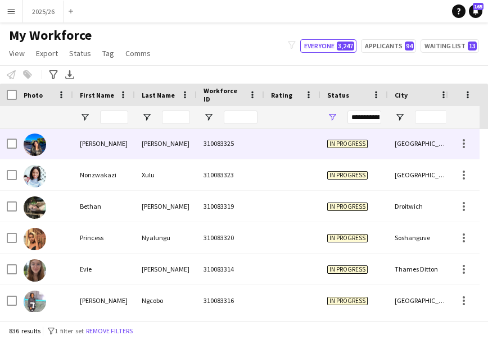
click at [385, 151] on div "In progress" at bounding box center [353, 143] width 67 height 31
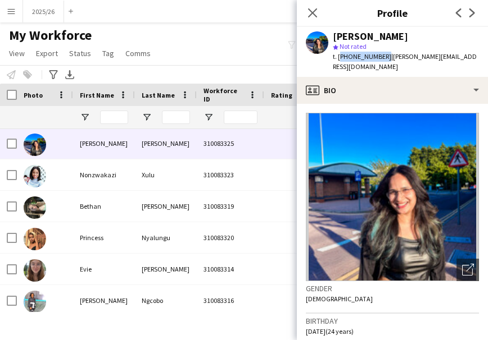
drag, startPoint x: 381, startPoint y: 58, endPoint x: 339, endPoint y: 61, distance: 42.2
click at [339, 61] on span "t. [PHONE_NUMBER]" at bounding box center [362, 56] width 58 height 8
click at [310, 17] on icon "Close pop-in" at bounding box center [312, 12] width 11 height 11
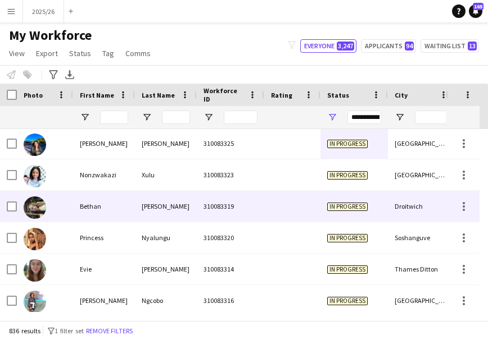
click at [380, 197] on div "In progress" at bounding box center [353, 206] width 67 height 31
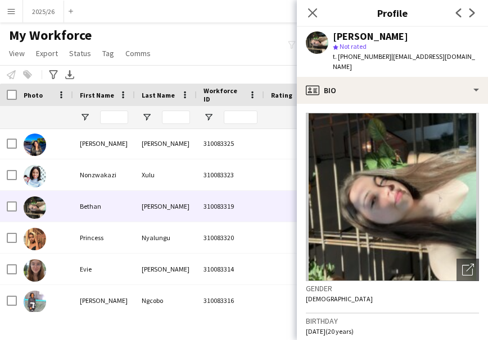
click at [424, 113] on img at bounding box center [392, 197] width 173 height 169
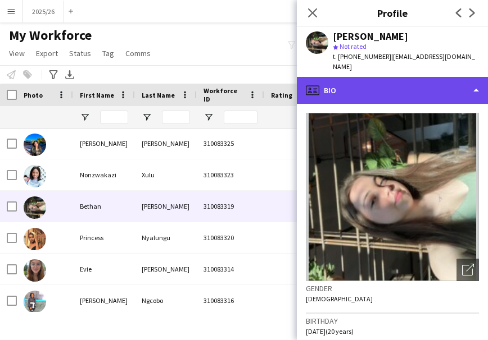
click at [399, 85] on div "profile Bio" at bounding box center [392, 90] width 191 height 27
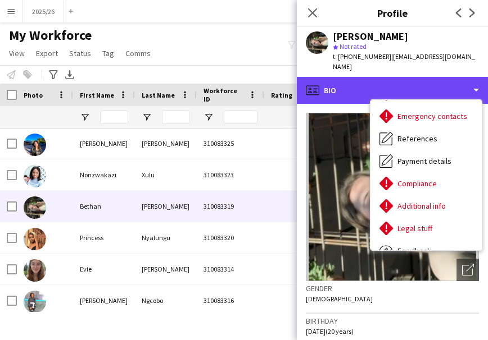
scroll to position [128, 0]
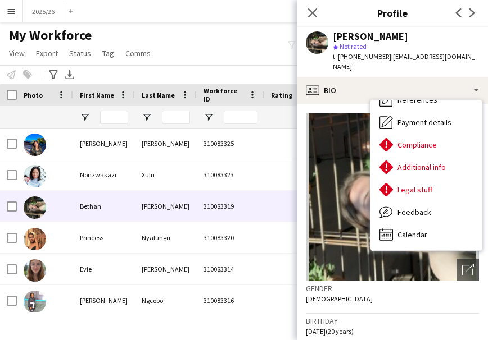
click at [358, 64] on div "[PERSON_NAME] star Not rated t. [PHONE_NUMBER] | [EMAIL_ADDRESS][DOMAIN_NAME]" at bounding box center [392, 52] width 191 height 50
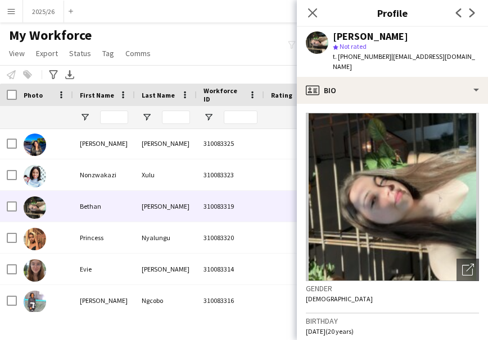
drag, startPoint x: 386, startPoint y: 56, endPoint x: 338, endPoint y: 62, distance: 48.2
click at [338, 62] on div "[PERSON_NAME] star Not rated t. [PHONE_NUMBER] | [EMAIL_ADDRESS][DOMAIN_NAME]" at bounding box center [392, 52] width 191 height 50
click at [311, 8] on icon "Close pop-in" at bounding box center [312, 12] width 11 height 11
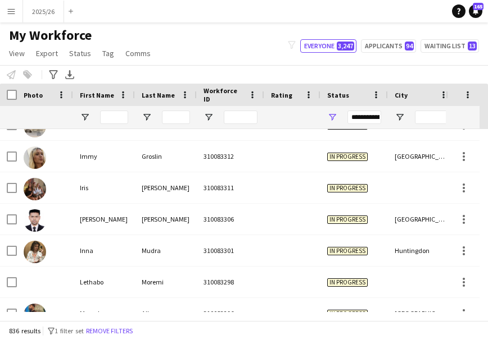
scroll to position [1310, 0]
